Goal: Communication & Community: Participate in discussion

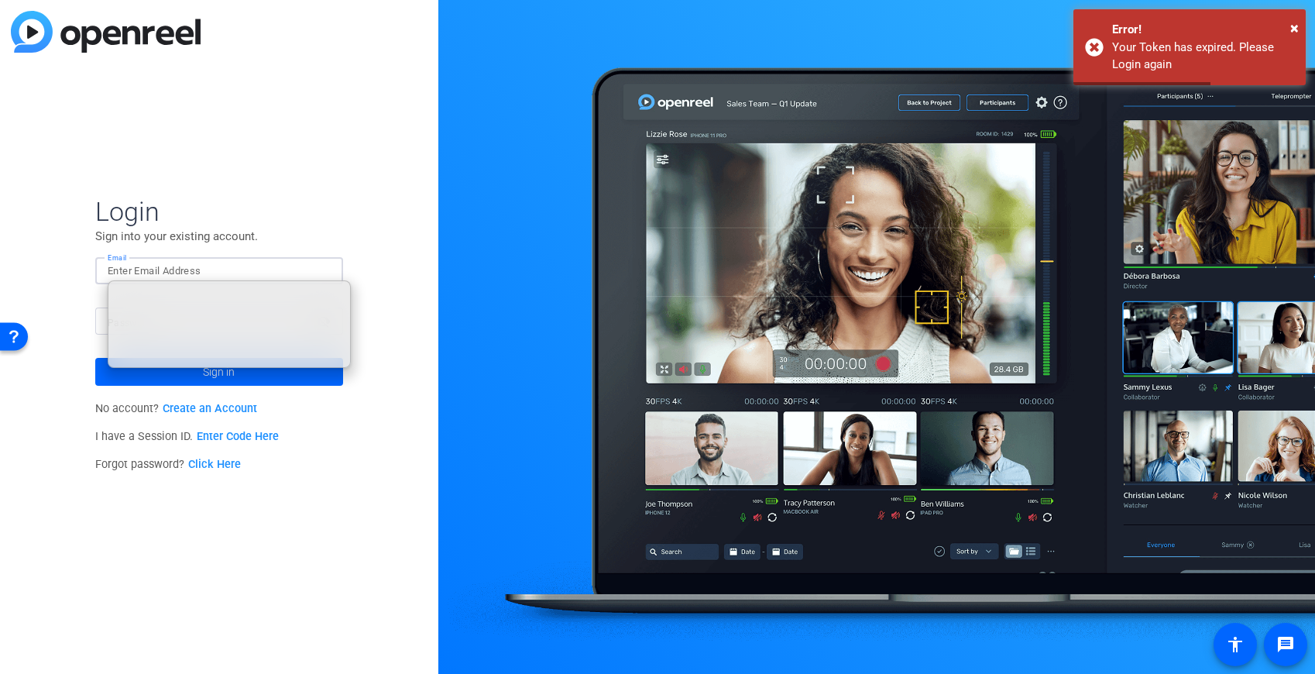
type input "tiltstudios@uhg.com"
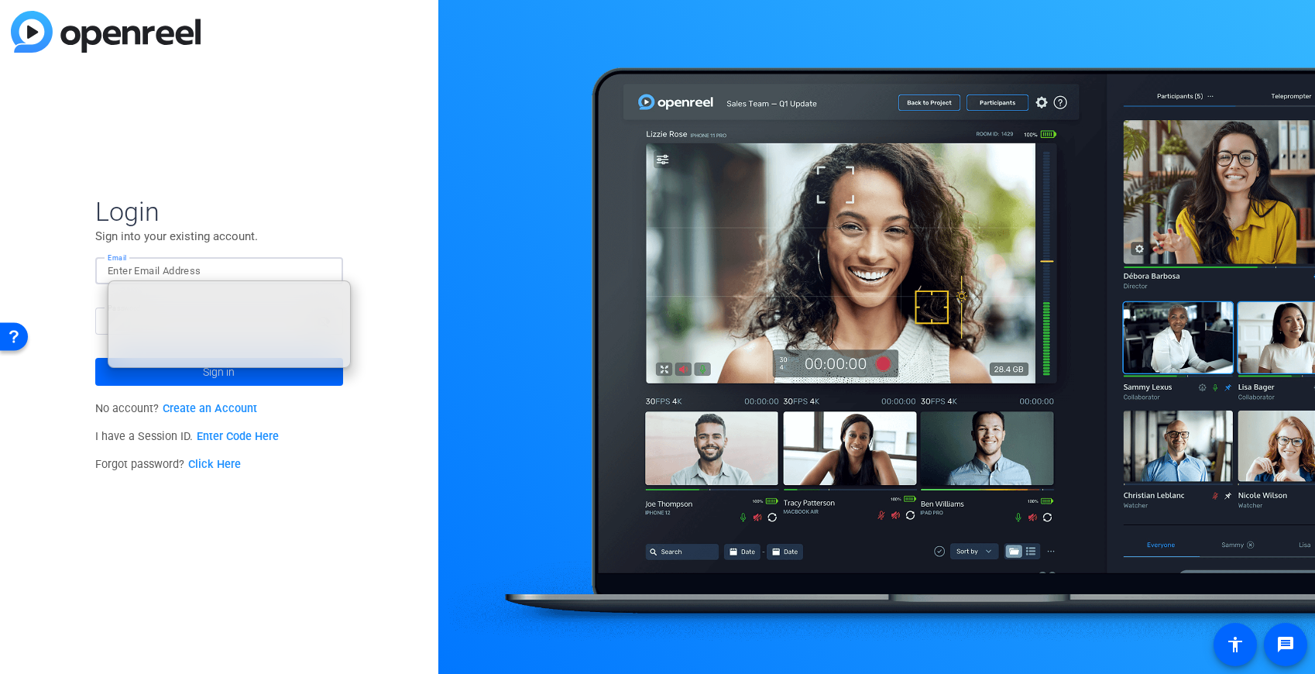
type input "tiltstudios@uhg.com"
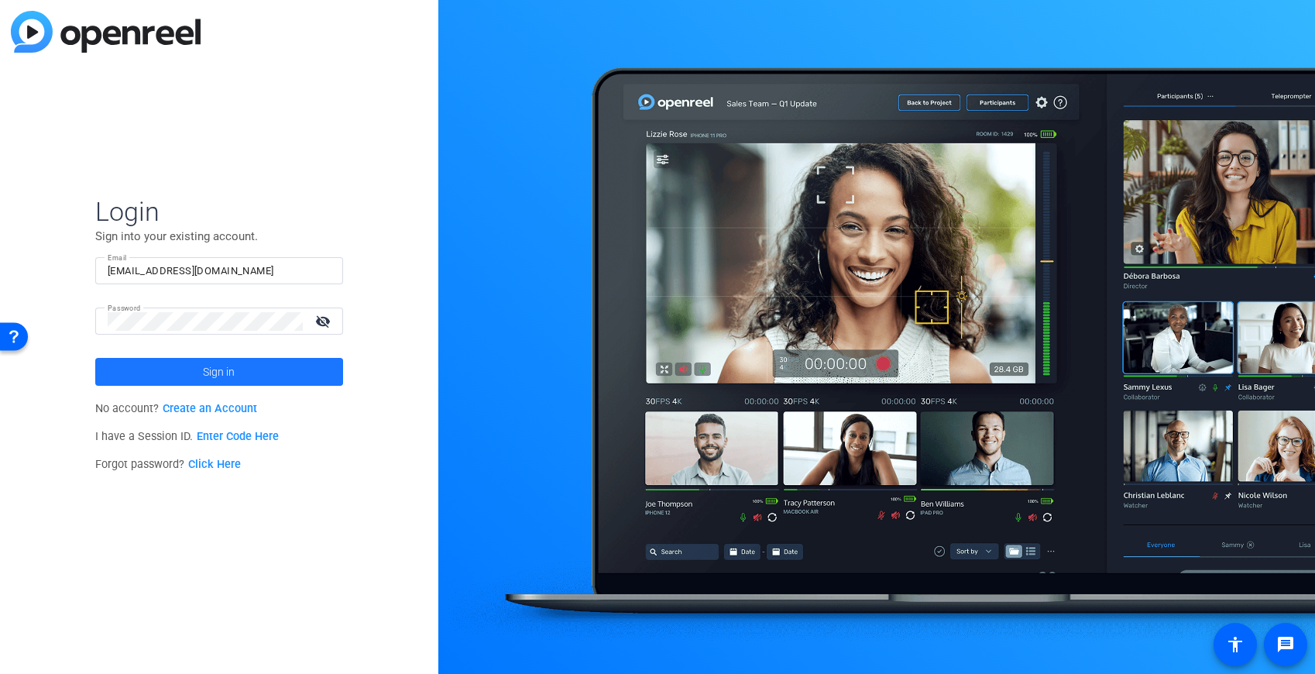
click at [206, 372] on span "Sign in" at bounding box center [219, 371] width 32 height 39
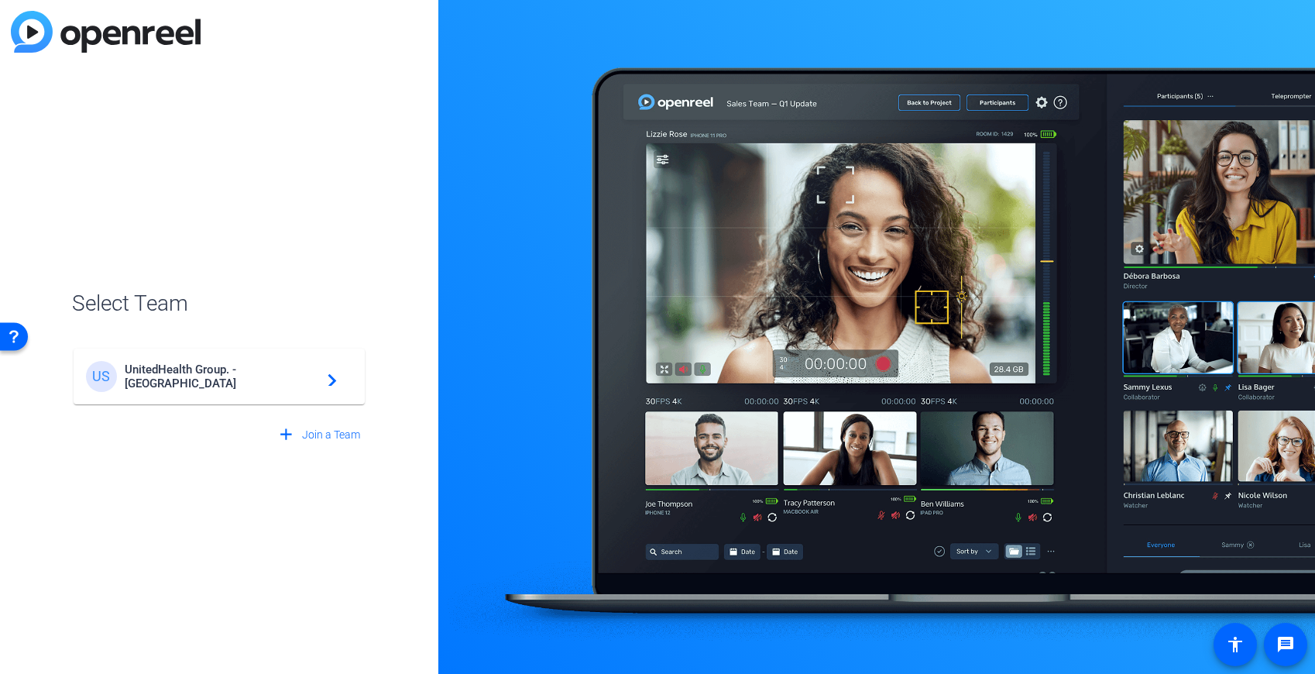
click at [204, 378] on span "UnitedHealth Group. - Tilt Studios" at bounding box center [222, 376] width 194 height 28
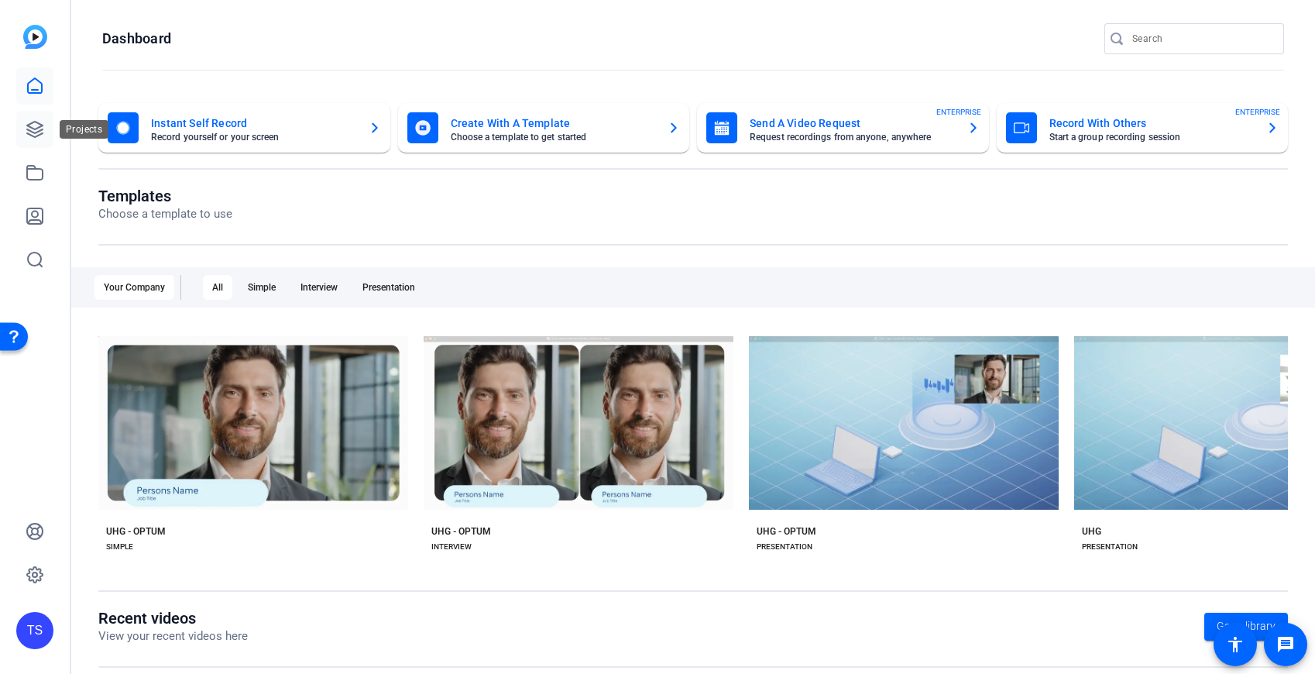
click at [32, 139] on link at bounding box center [34, 129] width 37 height 37
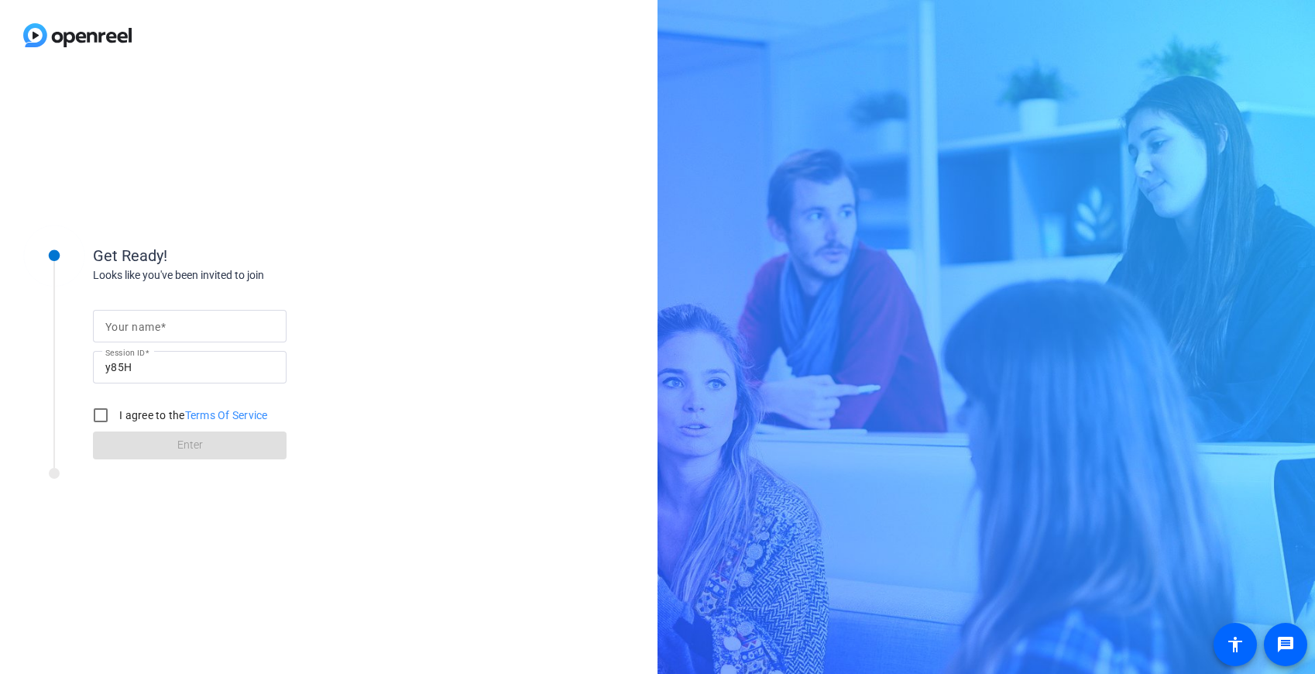
click at [157, 334] on div at bounding box center [189, 326] width 169 height 33
click at [164, 328] on input "Your name" at bounding box center [189, 326] width 169 height 19
type input "[PERSON_NAME]"
click at [100, 416] on input "I agree to the Terms Of Service" at bounding box center [100, 415] width 31 height 31
checkbox input "true"
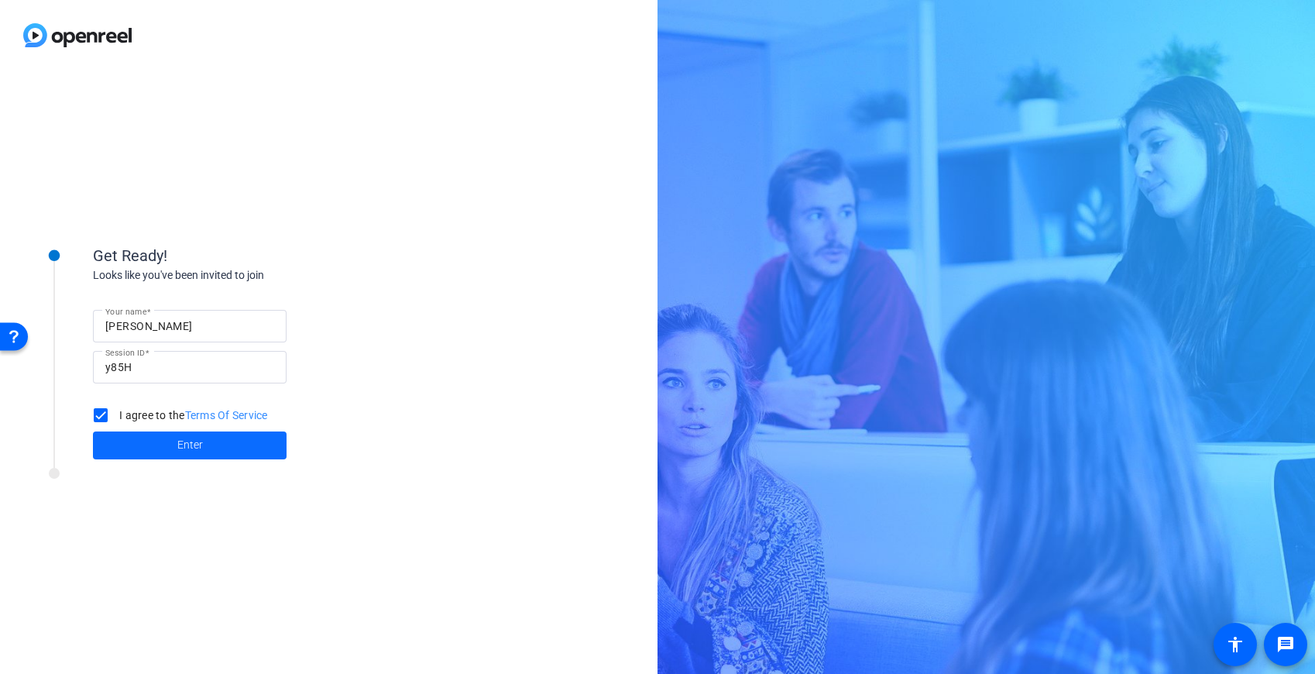
click at [146, 446] on span at bounding box center [190, 445] width 194 height 37
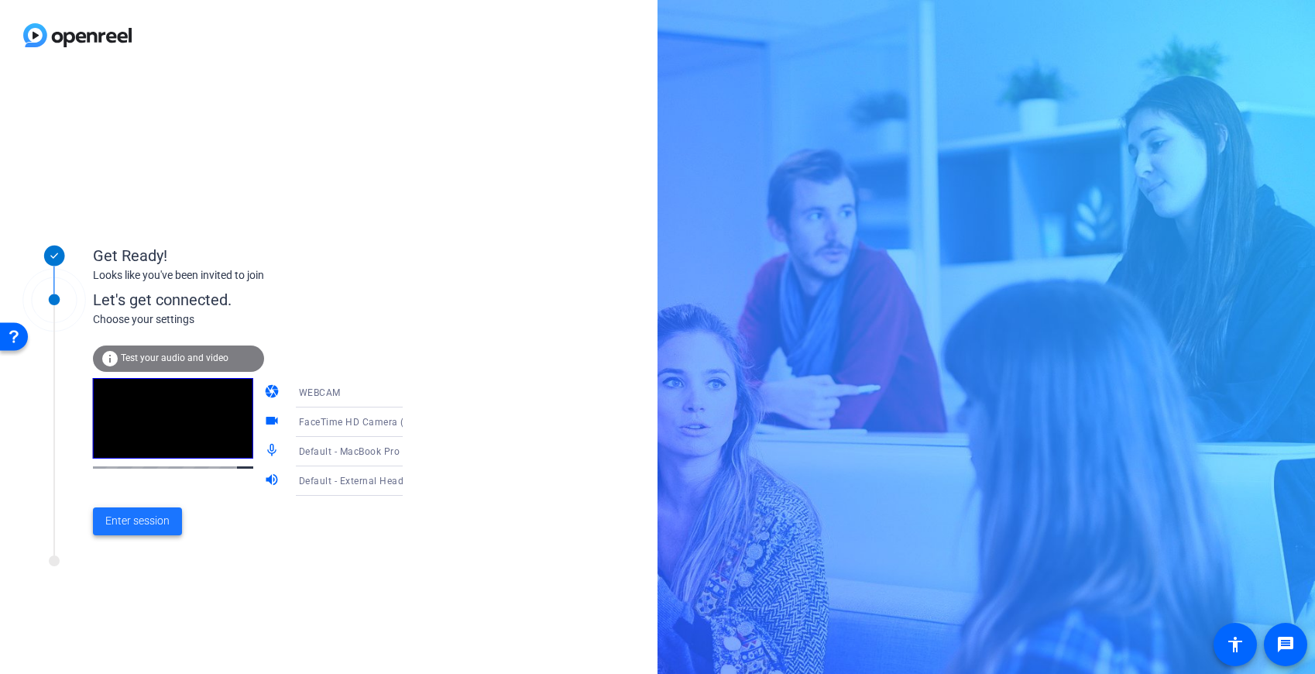
click at [145, 524] on span "Enter session" at bounding box center [137, 521] width 64 height 16
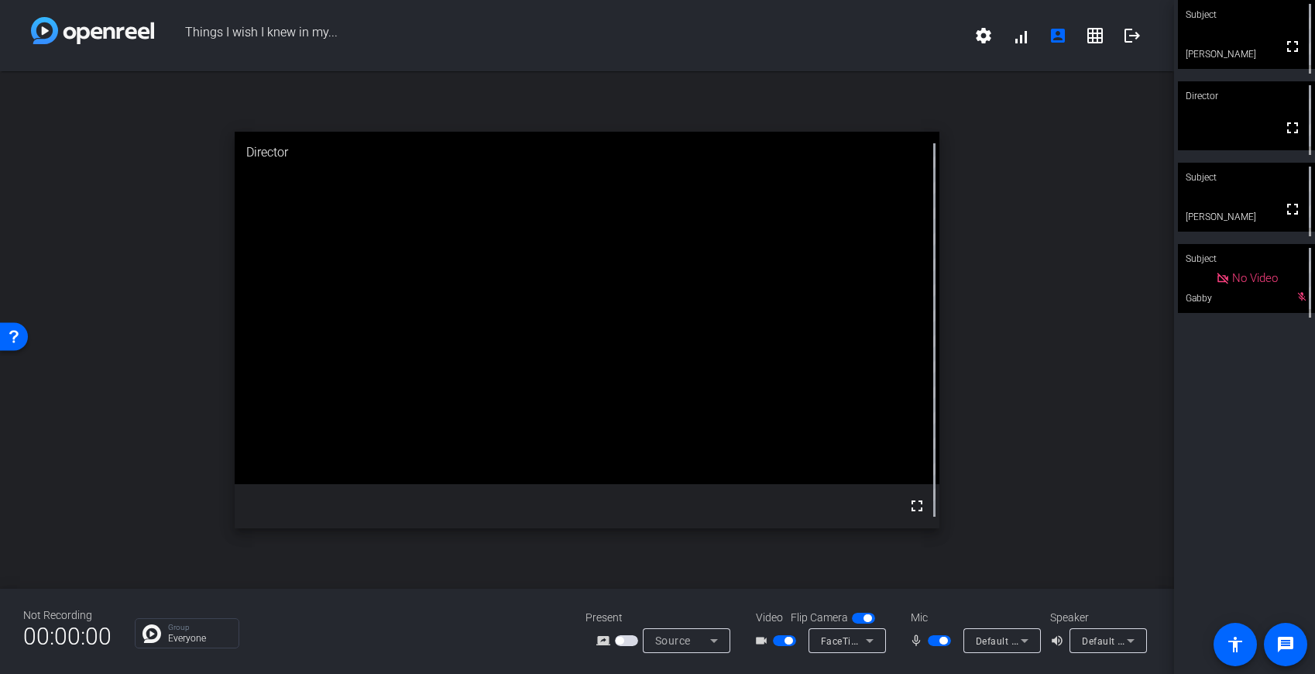
click at [940, 642] on span "button" at bounding box center [943, 640] width 8 height 8
click at [943, 641] on span "button" at bounding box center [939, 640] width 23 height 11
click at [1251, 197] on video at bounding box center [1246, 197] width 137 height 69
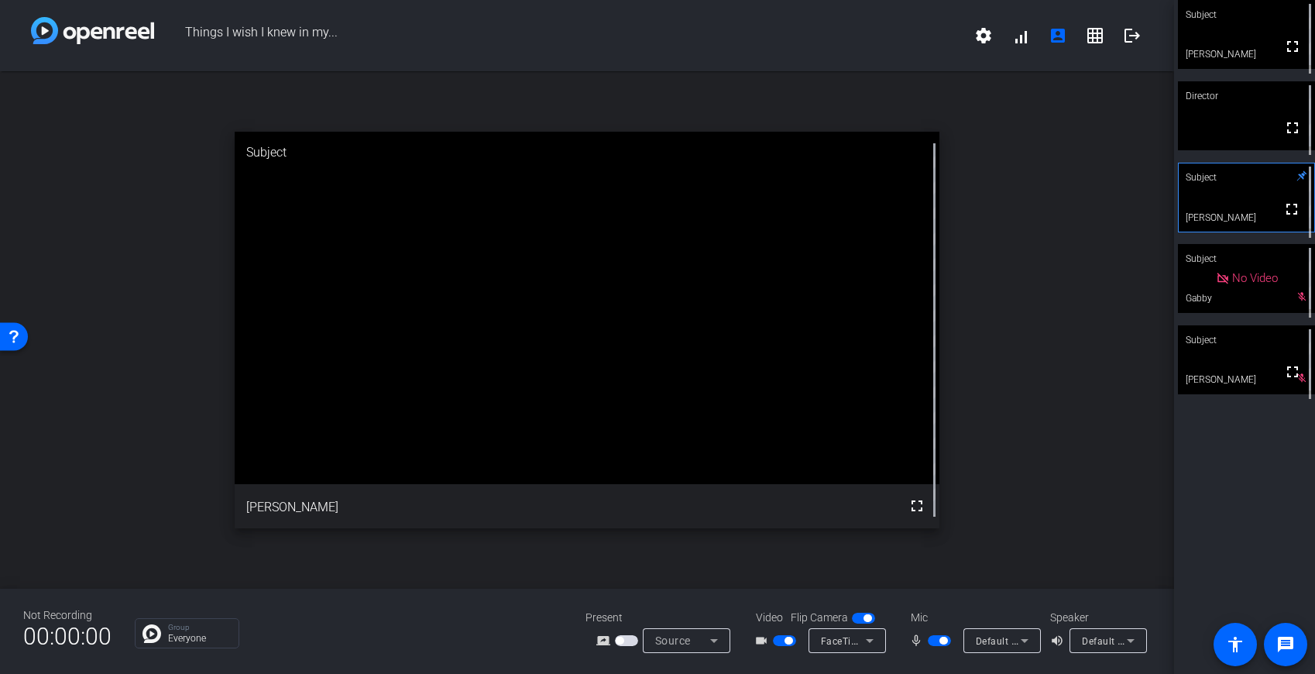
click at [942, 643] on span "button" at bounding box center [943, 640] width 8 height 8
click at [937, 636] on span "button" at bounding box center [939, 640] width 23 height 11
click at [937, 640] on span "button" at bounding box center [939, 640] width 23 height 11
click at [943, 642] on span "button" at bounding box center [939, 640] width 23 height 11
click at [943, 643] on span "button" at bounding box center [943, 640] width 8 height 8
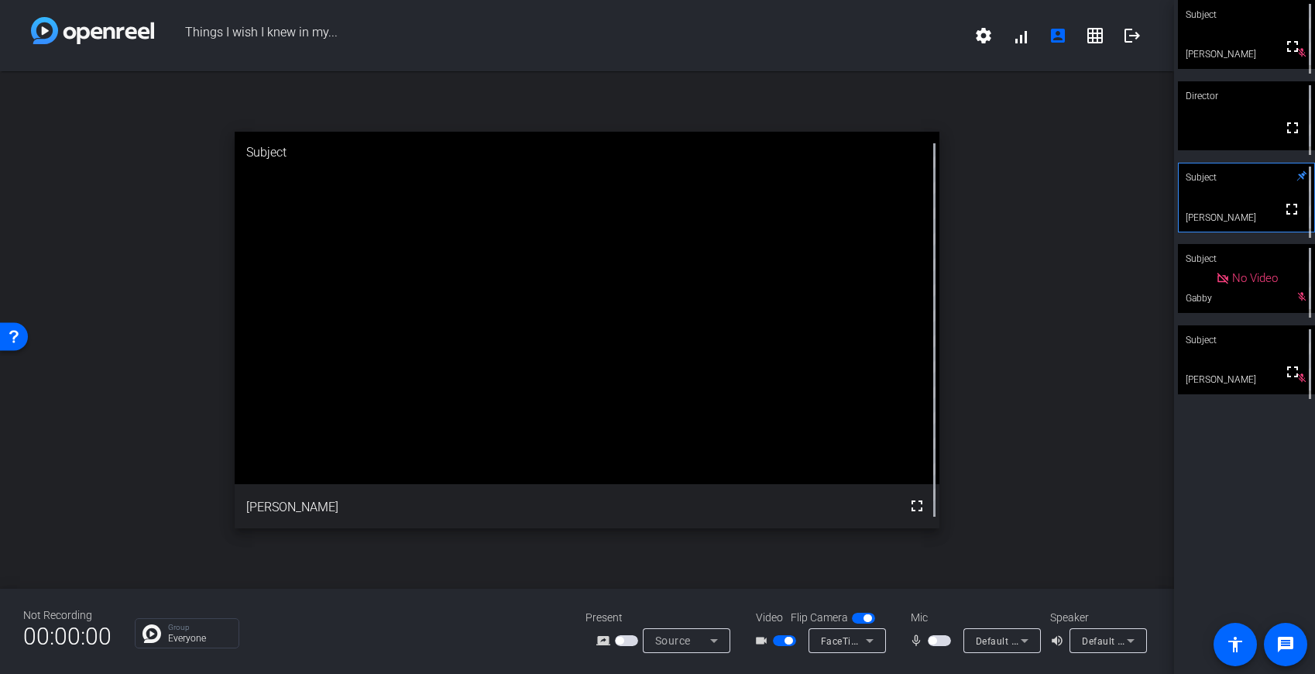
click at [937, 638] on span "button" at bounding box center [939, 640] width 23 height 11
click at [938, 640] on span "button" at bounding box center [939, 640] width 23 height 11
click at [943, 643] on span "button" at bounding box center [939, 640] width 23 height 11
drag, startPoint x: 942, startPoint y: 659, endPoint x: 938, endPoint y: 650, distance: 10.1
click at [939, 656] on div "Not Recording 00:00:00 Group Everyone Present screen_share_outline Source Video…" at bounding box center [587, 630] width 1174 height 85
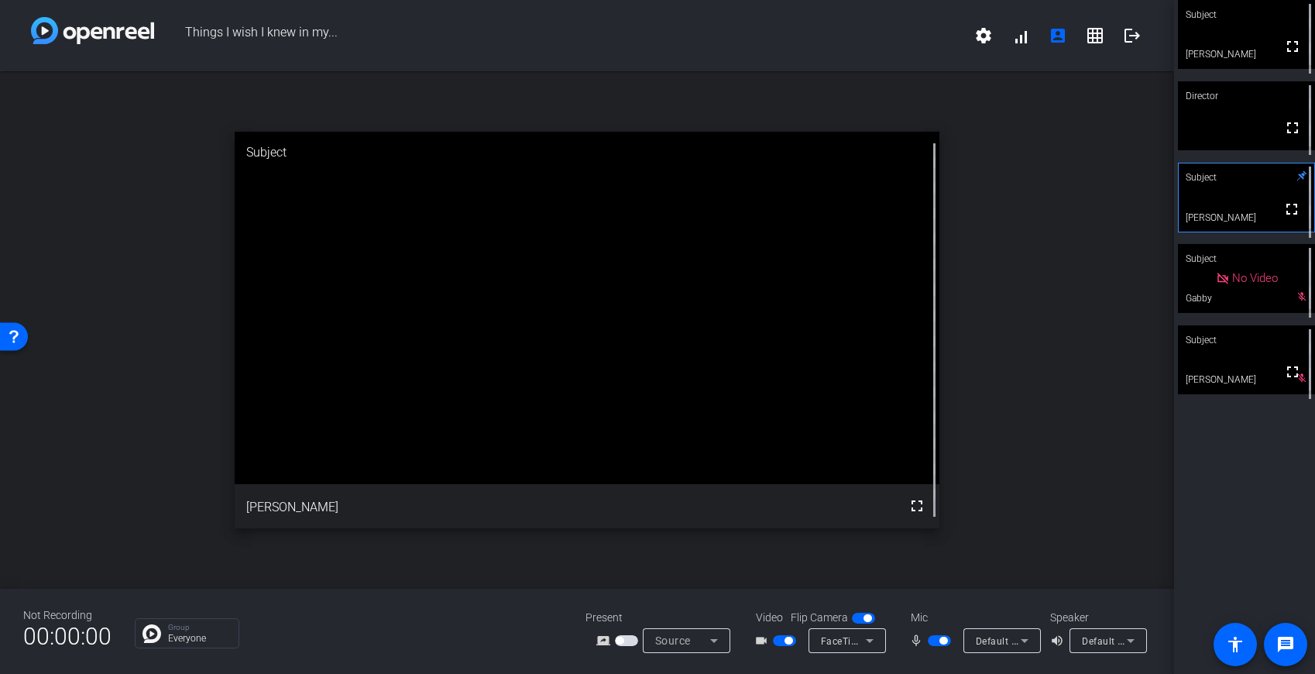
click at [938, 646] on mat-slide-toggle at bounding box center [941, 640] width 26 height 16
click at [939, 642] on span "button" at bounding box center [943, 640] width 8 height 8
click at [939, 640] on span "button" at bounding box center [939, 640] width 23 height 11
click at [939, 636] on button "button" at bounding box center [939, 640] width 23 height 11
click at [939, 637] on span "button" at bounding box center [939, 640] width 23 height 11
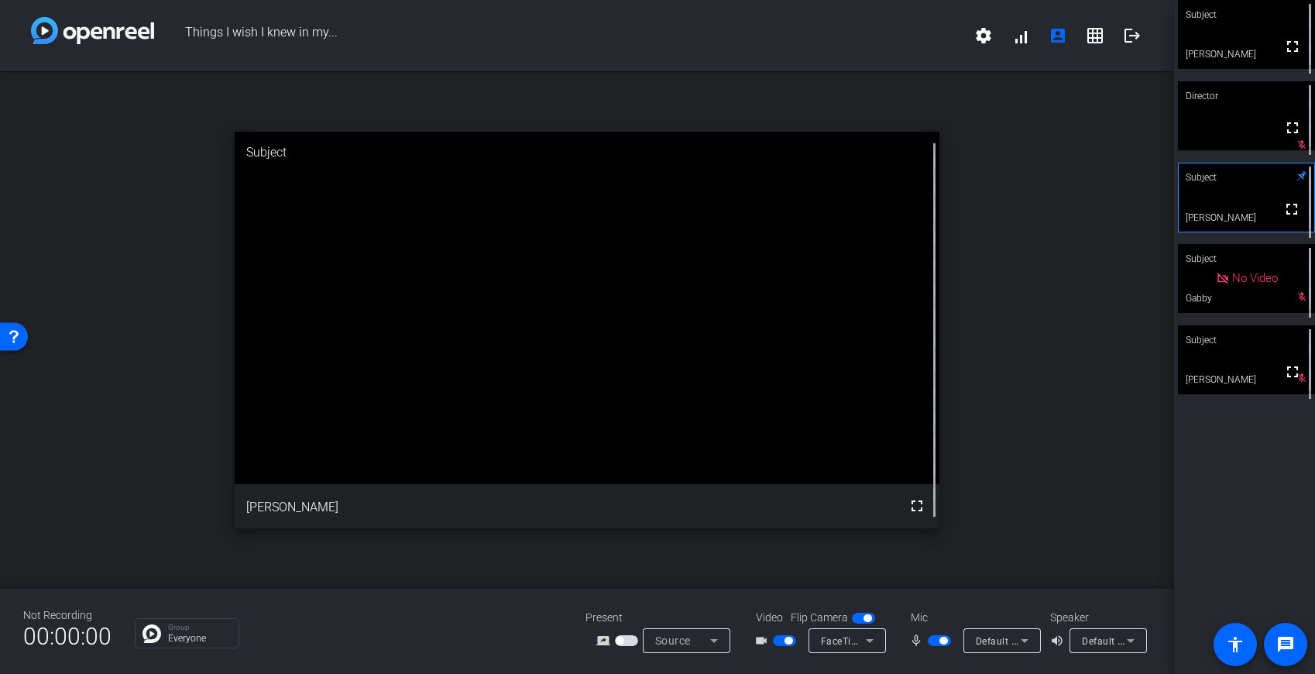
click at [941, 637] on span "button" at bounding box center [943, 640] width 8 height 8
click at [939, 638] on span "button" at bounding box center [939, 640] width 23 height 11
click at [936, 639] on span "button" at bounding box center [939, 640] width 23 height 11
click at [935, 640] on span "button" at bounding box center [939, 640] width 23 height 11
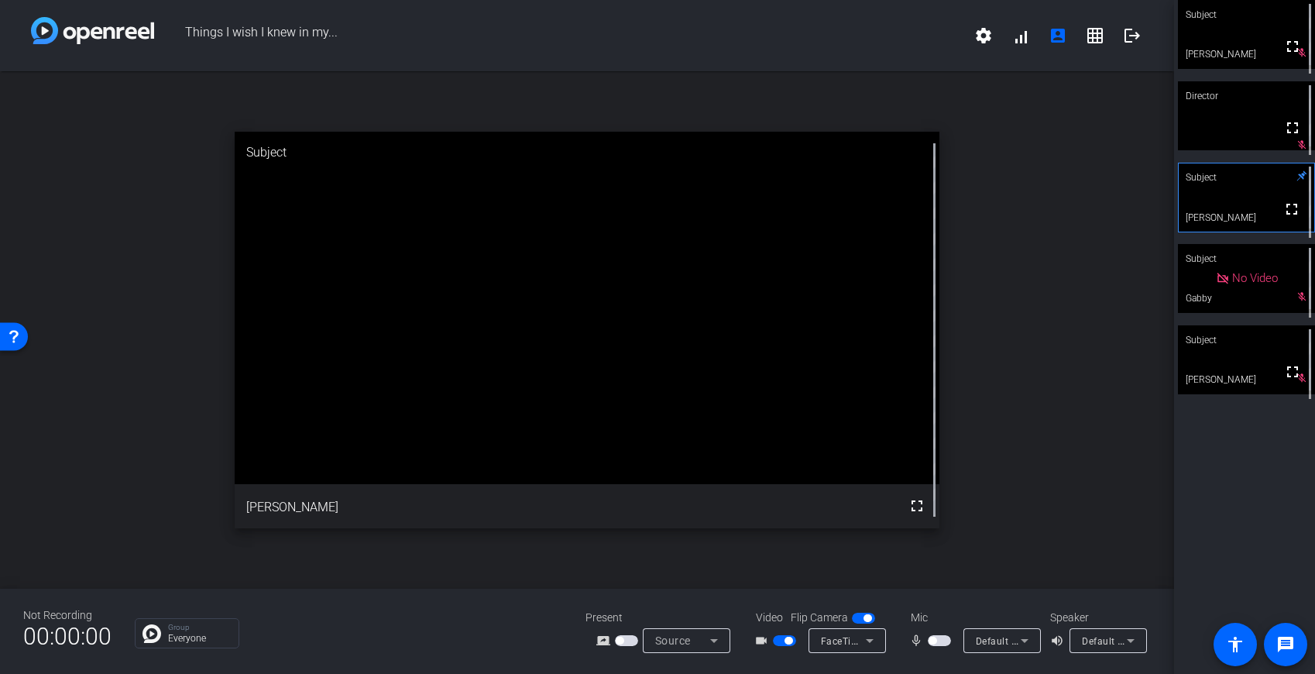
click at [937, 636] on button "button" at bounding box center [939, 640] width 23 height 11
click at [937, 636] on span "button" at bounding box center [939, 640] width 23 height 11
click at [937, 637] on span "button" at bounding box center [939, 640] width 23 height 11
click at [939, 638] on span "button" at bounding box center [943, 640] width 8 height 8
click at [939, 636] on span "button" at bounding box center [939, 640] width 23 height 11
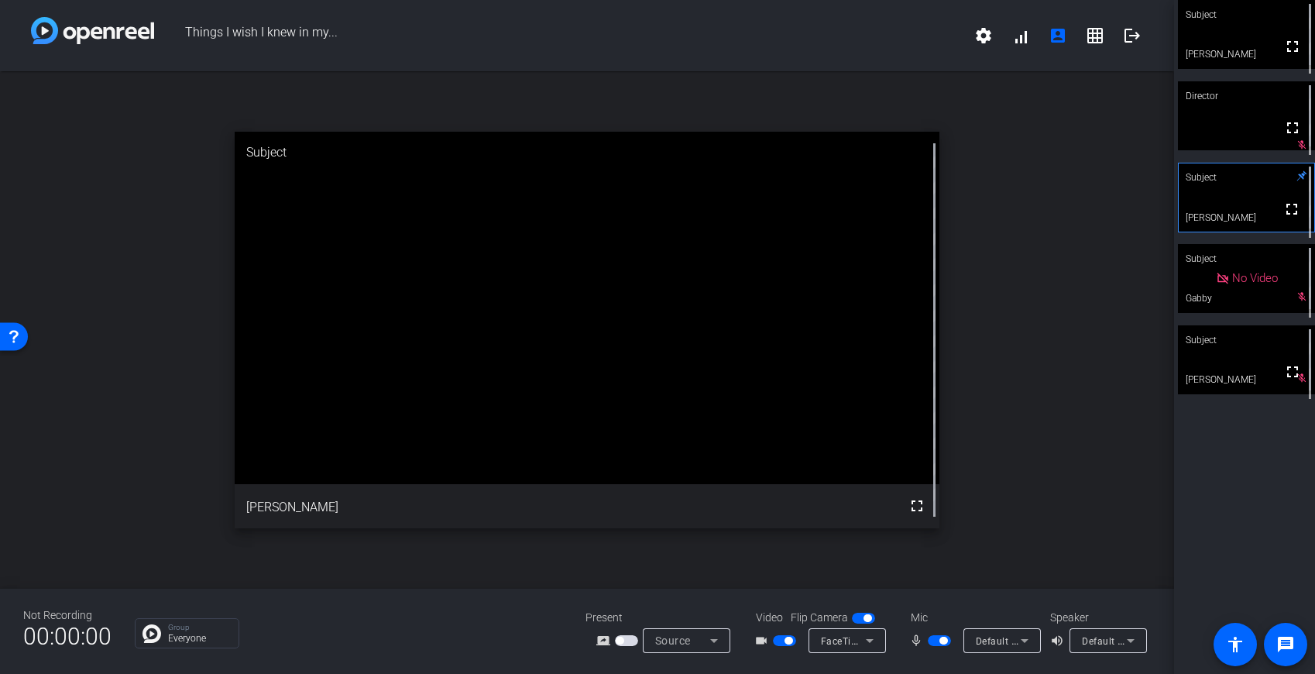
click at [940, 633] on mat-slide-toggle at bounding box center [941, 640] width 26 height 16
click at [940, 640] on span "button" at bounding box center [943, 640] width 8 height 8
click at [938, 642] on span "button" at bounding box center [939, 640] width 23 height 11
click at [938, 640] on span "button" at bounding box center [939, 640] width 23 height 11
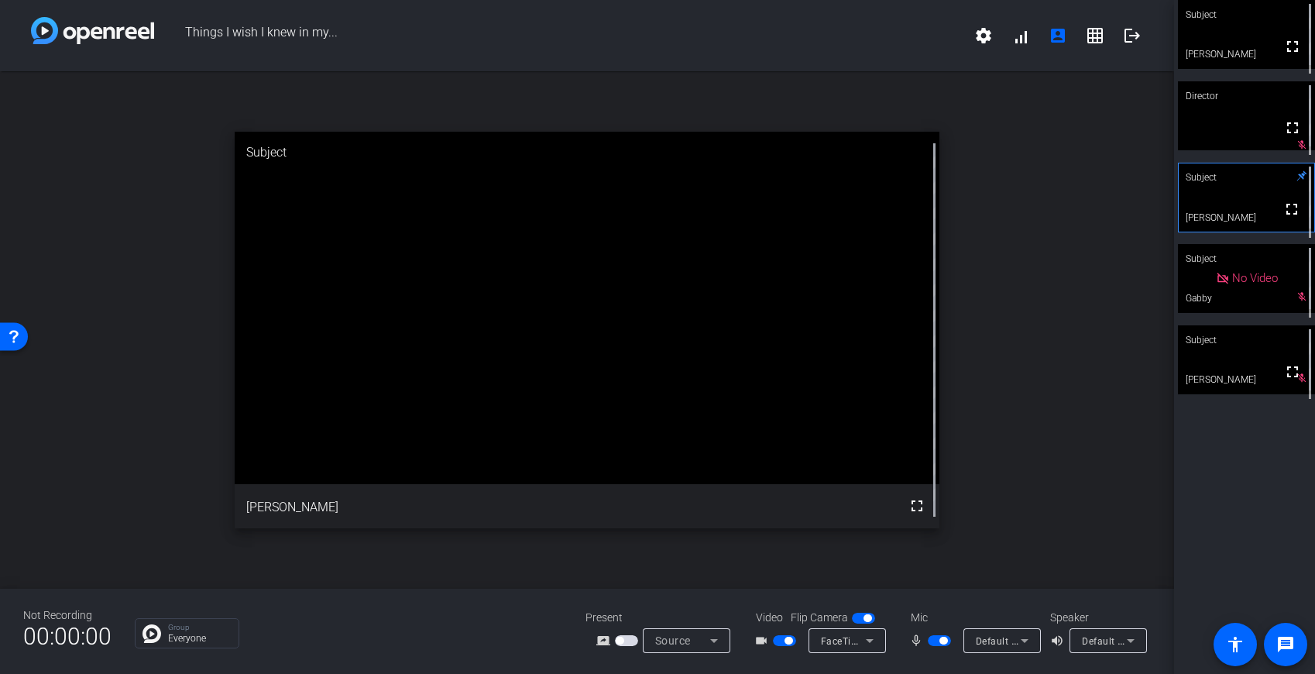
click at [941, 642] on span "button" at bounding box center [943, 640] width 8 height 8
click at [941, 642] on span "button" at bounding box center [939, 640] width 23 height 11
click at [945, 640] on span "button" at bounding box center [943, 640] width 8 height 8
click at [941, 639] on span "button" at bounding box center [939, 640] width 23 height 11
click at [940, 640] on span "button" at bounding box center [943, 640] width 8 height 8
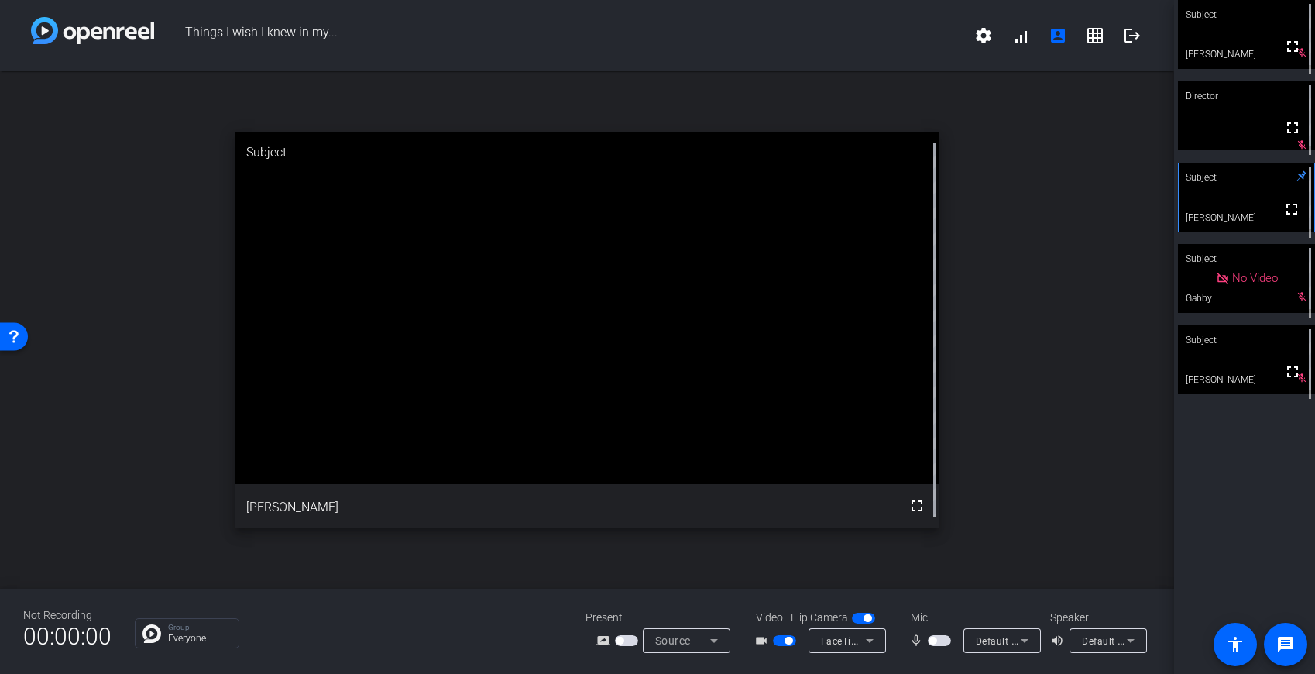
click at [939, 640] on span "button" at bounding box center [939, 640] width 23 height 11
click at [939, 640] on span "button" at bounding box center [943, 640] width 8 height 8
click at [938, 640] on span "button" at bounding box center [939, 640] width 23 height 11
click at [932, 640] on span "button" at bounding box center [939, 640] width 23 height 11
click at [937, 637] on span "button" at bounding box center [939, 640] width 23 height 11
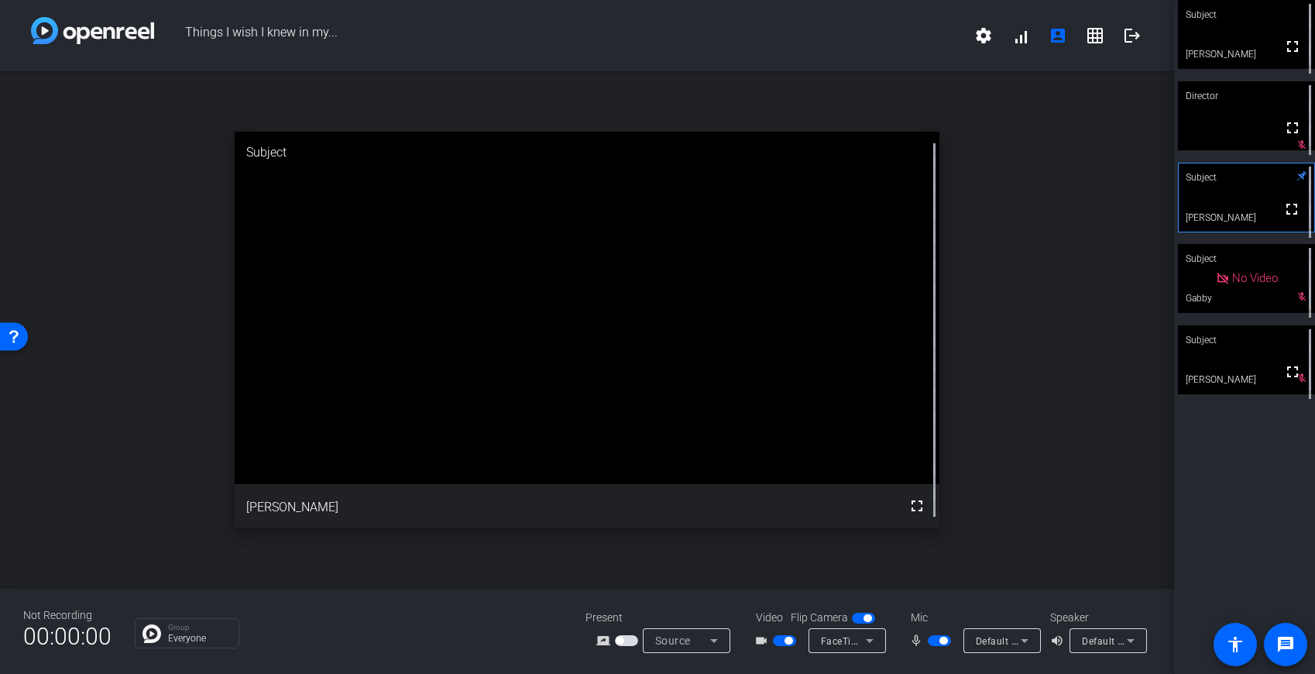
click at [940, 639] on span "button" at bounding box center [943, 640] width 8 height 8
click at [941, 639] on span "button" at bounding box center [939, 640] width 23 height 11
click at [941, 639] on span "button" at bounding box center [943, 640] width 8 height 8
click at [941, 639] on span "button" at bounding box center [939, 640] width 23 height 11
click at [940, 636] on span "button" at bounding box center [943, 640] width 8 height 8
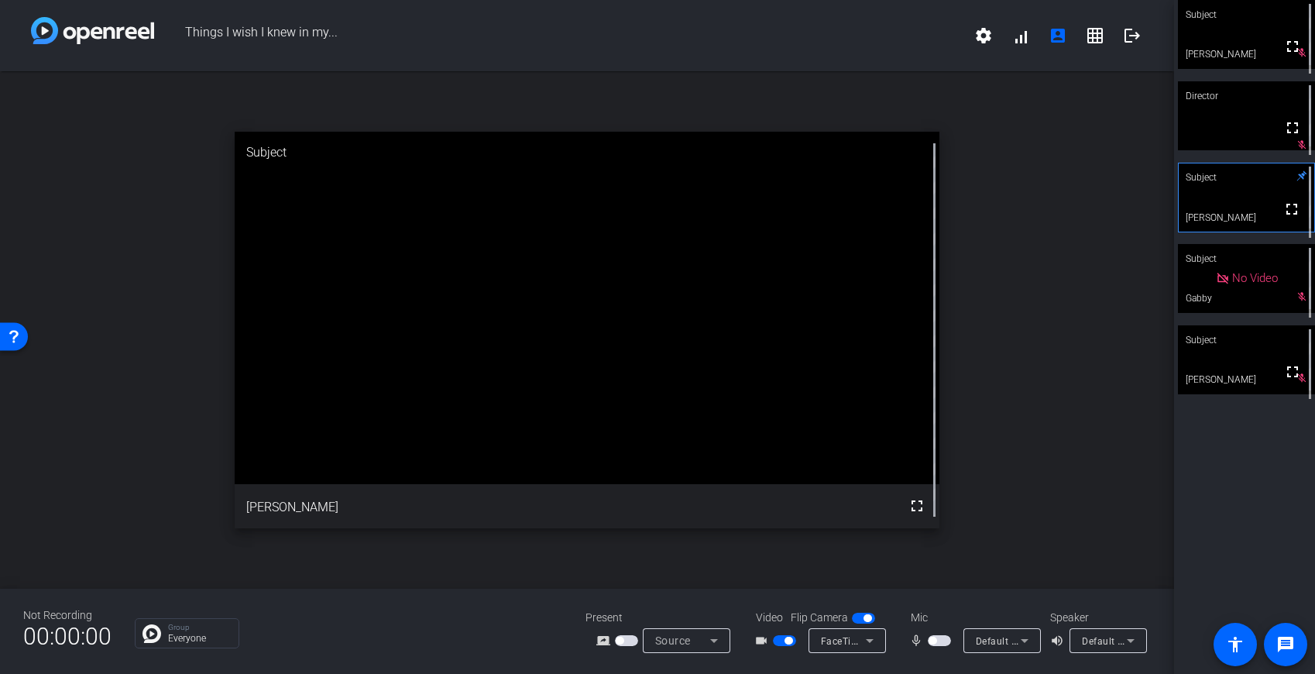
click at [940, 636] on span "button" at bounding box center [939, 640] width 23 height 11
click at [938, 636] on span "button" at bounding box center [939, 640] width 23 height 11
click at [937, 642] on span "button" at bounding box center [939, 640] width 23 height 11
click at [938, 640] on span "button" at bounding box center [939, 640] width 23 height 11
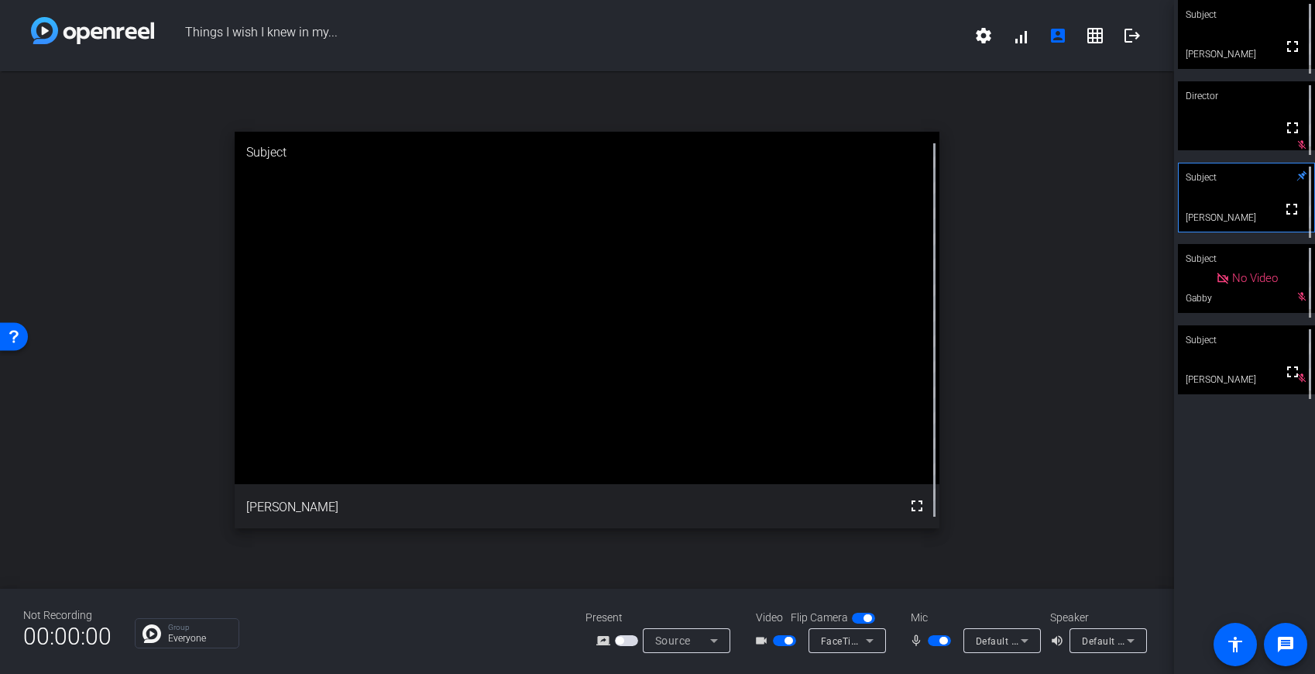
click at [939, 640] on span "button" at bounding box center [943, 640] width 8 height 8
click at [937, 642] on span "button" at bounding box center [939, 640] width 23 height 11
click at [939, 644] on span "button" at bounding box center [939, 640] width 23 height 11
click at [940, 643] on span "button" at bounding box center [939, 640] width 23 height 11
click at [938, 642] on span "button" at bounding box center [939, 640] width 23 height 11
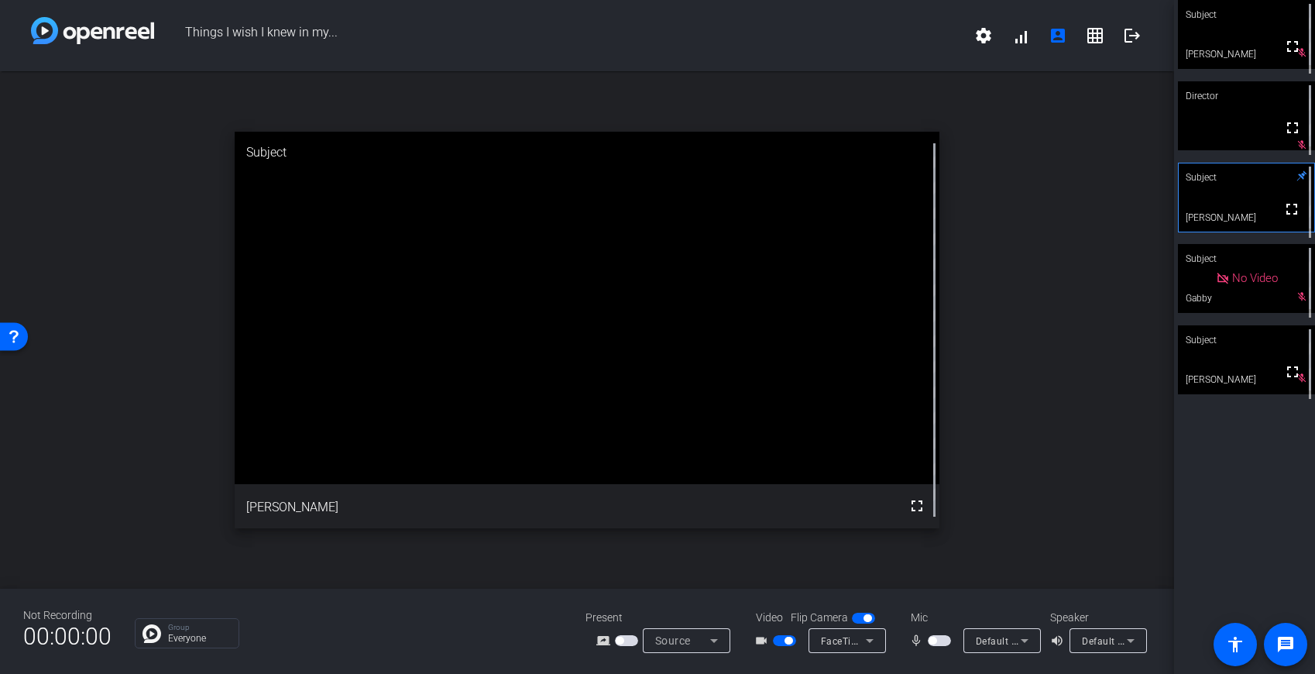
click at [938, 642] on span "button" at bounding box center [939, 640] width 23 height 11
drag, startPoint x: 938, startPoint y: 640, endPoint x: 929, endPoint y: 640, distance: 8.5
click at [934, 640] on button "button" at bounding box center [939, 640] width 23 height 11
click at [937, 643] on span "button" at bounding box center [939, 640] width 23 height 11
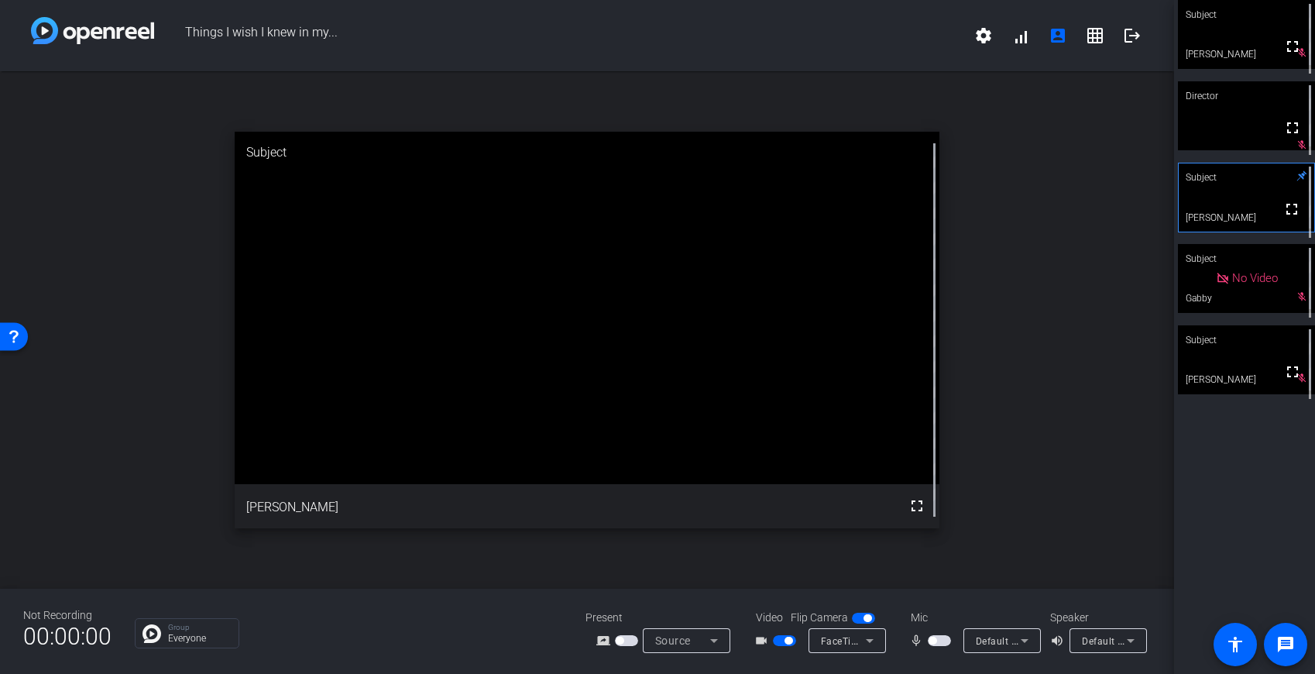
click at [934, 639] on span "button" at bounding box center [932, 640] width 8 height 8
click at [937, 641] on span "button" at bounding box center [939, 640] width 23 height 11
click at [936, 643] on span "button" at bounding box center [939, 640] width 23 height 11
click at [935, 643] on span "button" at bounding box center [939, 640] width 23 height 11
click at [934, 643] on span "button" at bounding box center [932, 640] width 8 height 8
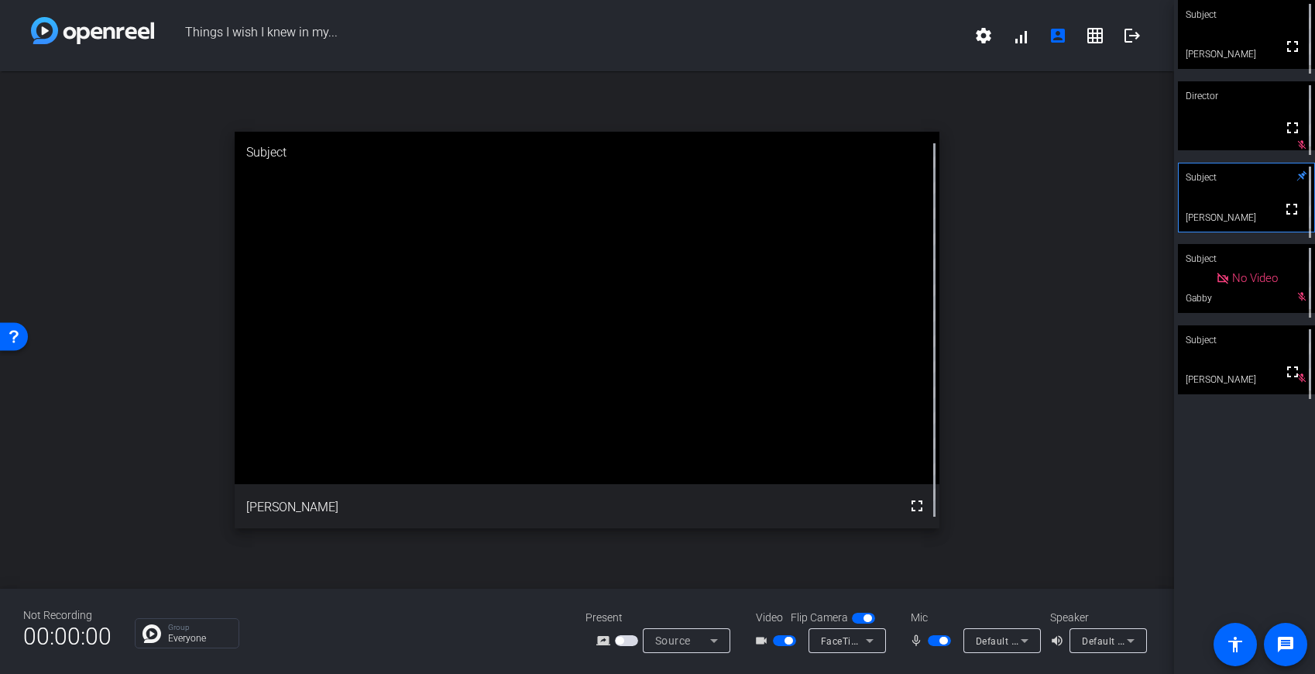
click at [941, 640] on span "button" at bounding box center [943, 640] width 8 height 8
click at [938, 645] on span "button" at bounding box center [939, 640] width 23 height 11
click at [939, 641] on span "button" at bounding box center [943, 640] width 8 height 8
click at [940, 645] on span "button" at bounding box center [939, 640] width 23 height 11
click at [938, 641] on button "button" at bounding box center [939, 640] width 23 height 11
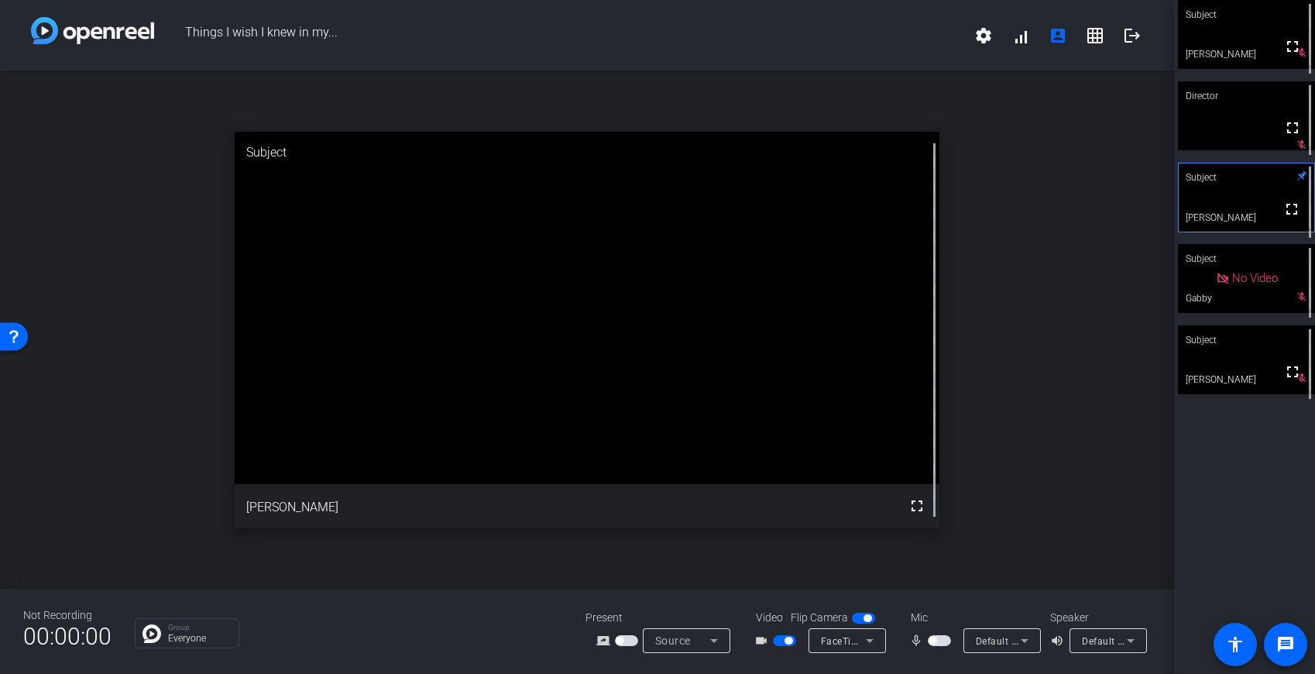
click at [944, 643] on span "button" at bounding box center [939, 640] width 23 height 11
click at [940, 640] on span "button" at bounding box center [943, 640] width 8 height 8
click at [938, 641] on span "button" at bounding box center [939, 640] width 23 height 11
click at [937, 640] on span "button" at bounding box center [939, 640] width 23 height 11
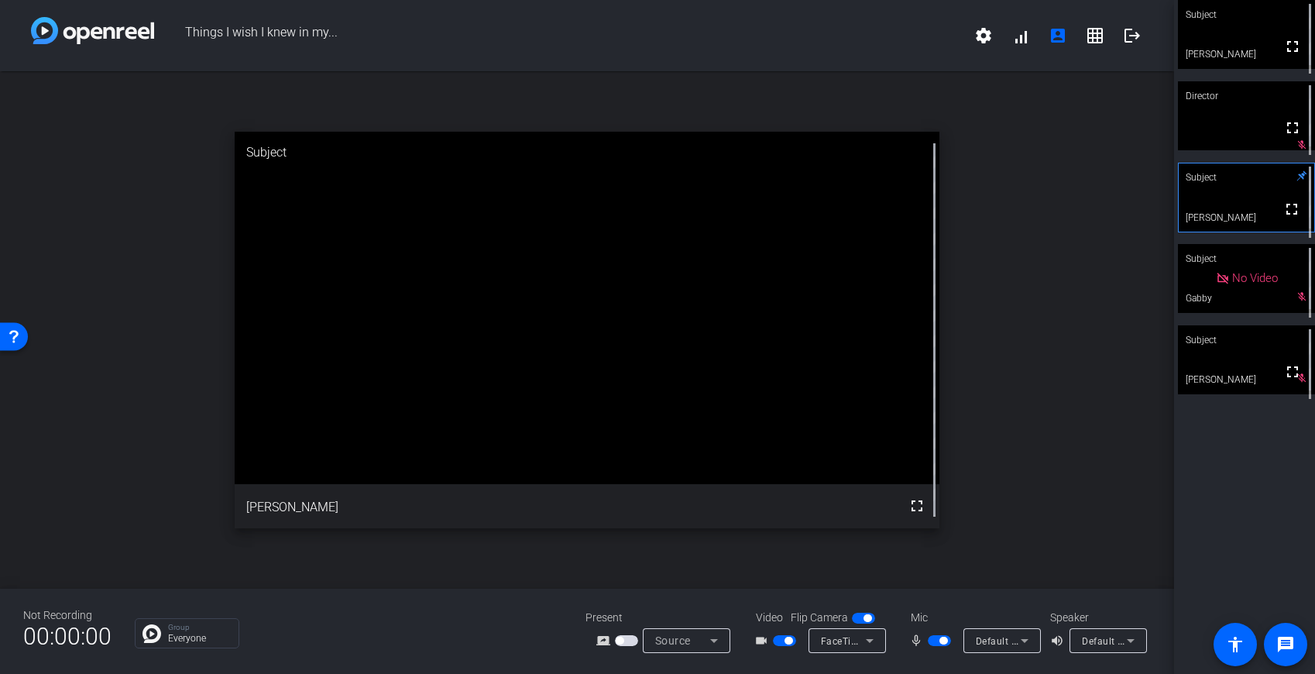
click at [937, 641] on span "button" at bounding box center [939, 640] width 23 height 11
click at [946, 640] on span "button" at bounding box center [939, 640] width 23 height 11
click at [942, 642] on span "button" at bounding box center [943, 640] width 8 height 8
click at [942, 642] on span "button" at bounding box center [939, 640] width 23 height 11
click at [937, 640] on span "button" at bounding box center [939, 640] width 23 height 11
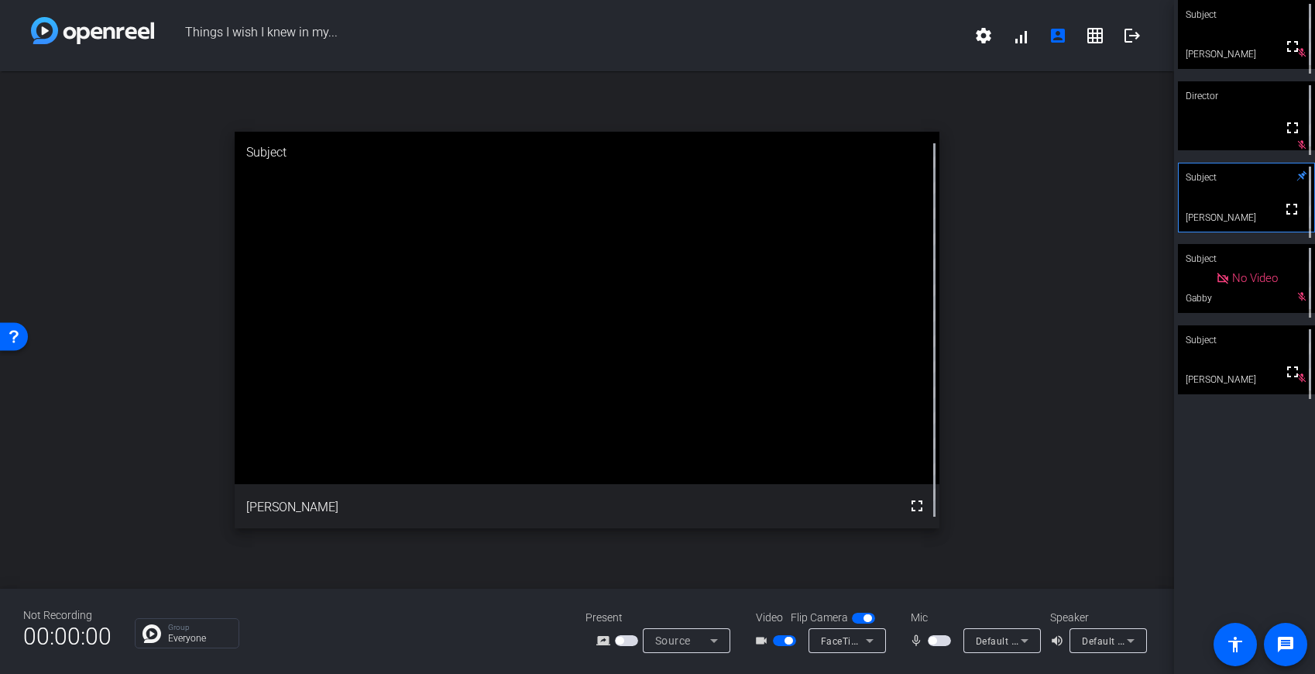
click at [937, 640] on span "button" at bounding box center [939, 640] width 23 height 11
click at [939, 637] on span "button" at bounding box center [943, 640] width 8 height 8
click at [938, 640] on span "button" at bounding box center [939, 640] width 23 height 11
click at [939, 639] on span "button" at bounding box center [943, 640] width 8 height 8
click at [938, 639] on span "button" at bounding box center [939, 640] width 23 height 11
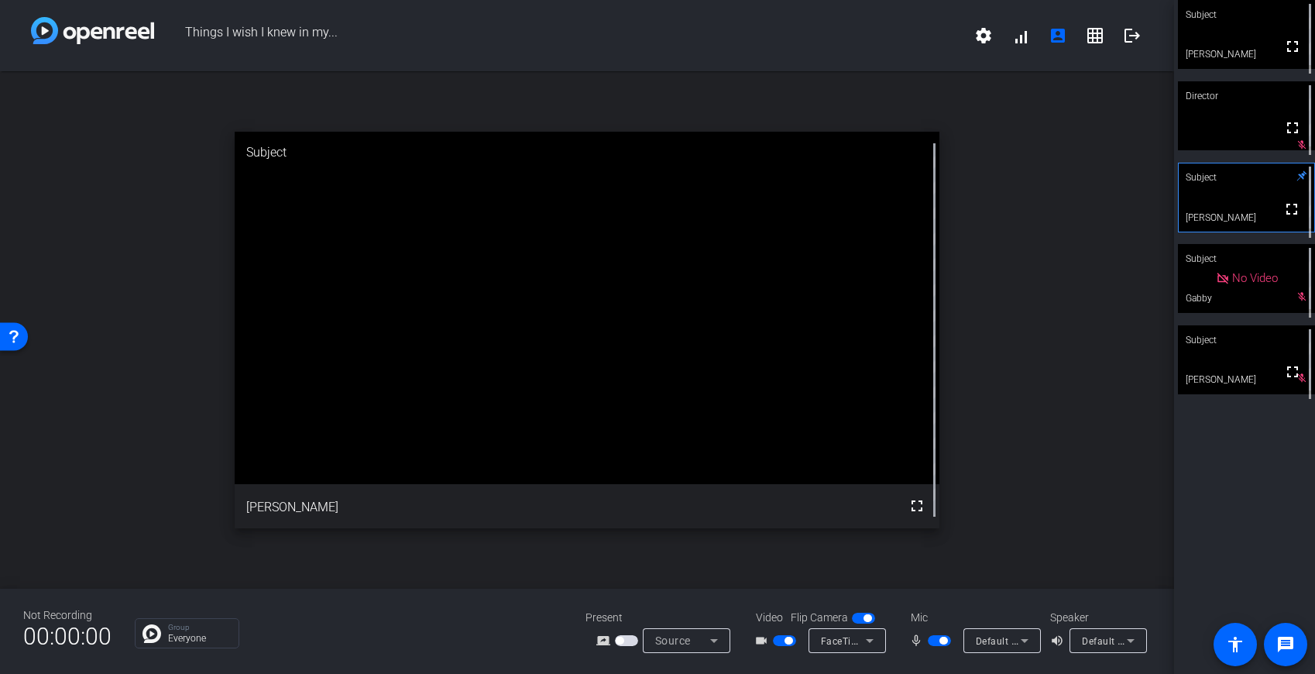
click at [939, 640] on span "button" at bounding box center [943, 640] width 8 height 8
click at [938, 638] on span "button" at bounding box center [939, 640] width 23 height 11
click at [1219, 501] on div "Subject fullscreen [PERSON_NAME] Director fullscreen Subject fullscreen [PERSON…" at bounding box center [1244, 337] width 141 height 674
click at [1247, 539] on div "Subject fullscreen [PERSON_NAME] Director fullscreen mic_off_outline Subject fu…" at bounding box center [1244, 337] width 141 height 674
click at [1274, 508] on div "Subject fullscreen [PERSON_NAME] Director fullscreen mic_off_outline Subject fu…" at bounding box center [1244, 337] width 141 height 674
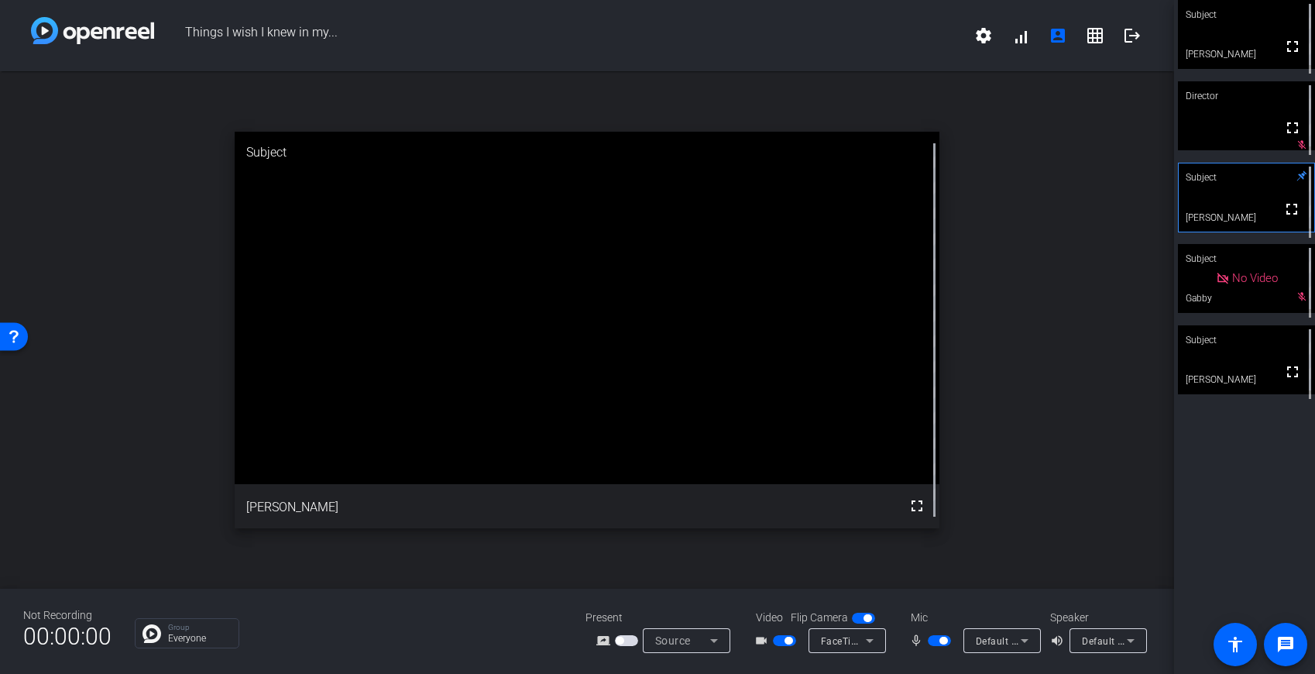
click at [211, 132] on div "open_in_new Subject fullscreen [PERSON_NAME]" at bounding box center [587, 329] width 1174 height 517
